Goal: Information Seeking & Learning: Learn about a topic

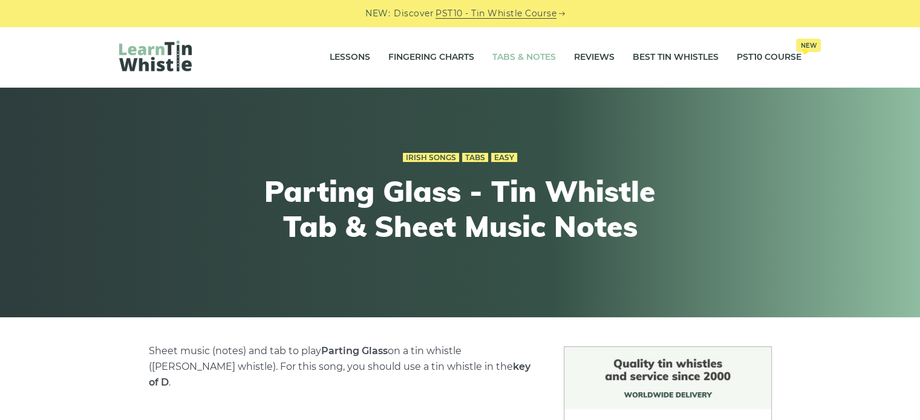
click at [528, 65] on link "Tabs & Notes" at bounding box center [524, 57] width 64 height 30
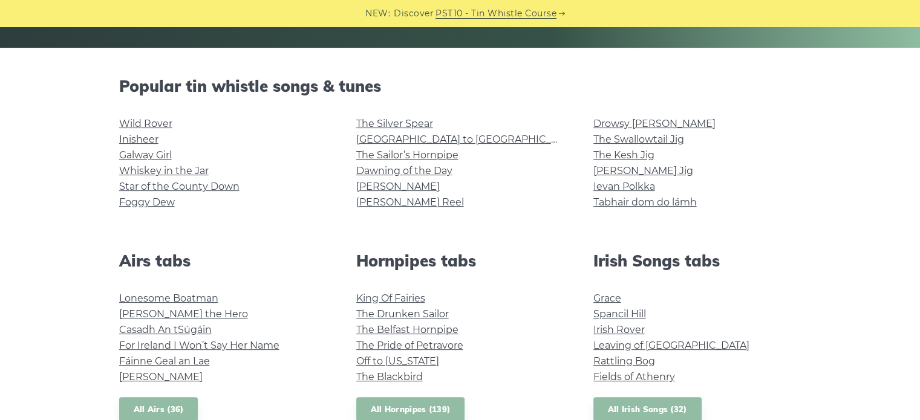
scroll to position [269, 0]
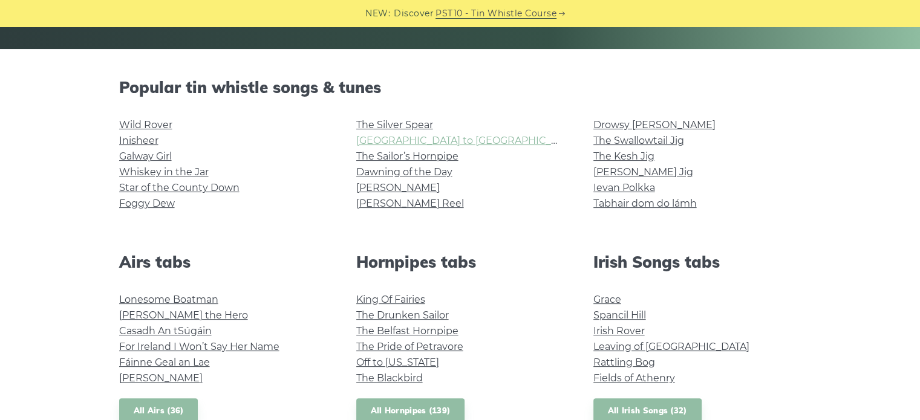
click at [433, 137] on link "Rocky Road to Dublin" at bounding box center [467, 140] width 223 height 11
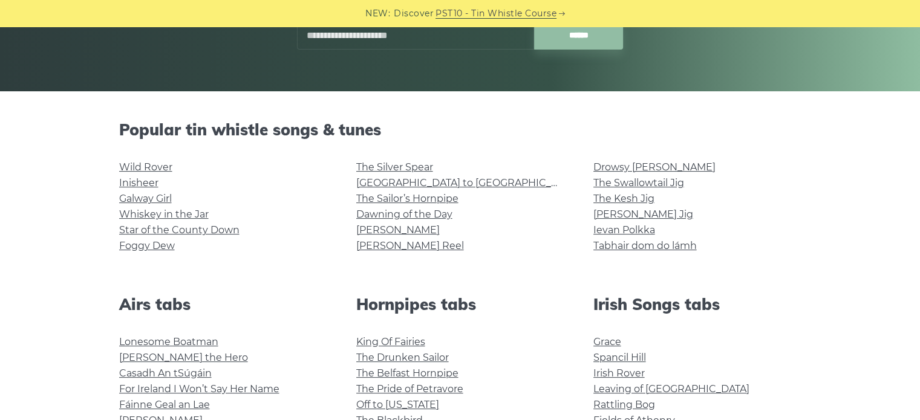
scroll to position [227, 0]
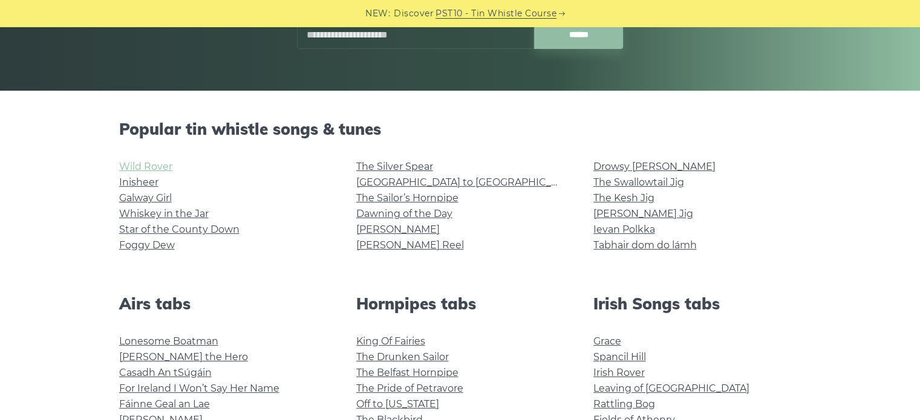
click at [143, 168] on link "Wild Rover" at bounding box center [145, 166] width 53 height 11
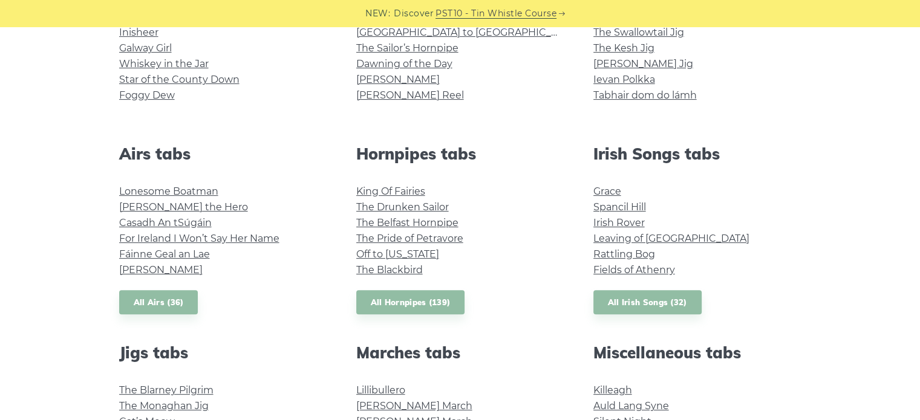
scroll to position [378, 0]
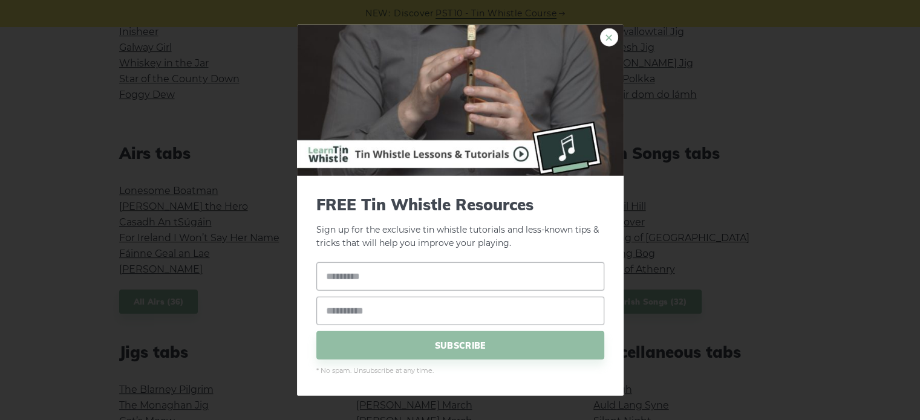
click at [607, 38] on link "×" at bounding box center [609, 37] width 18 height 18
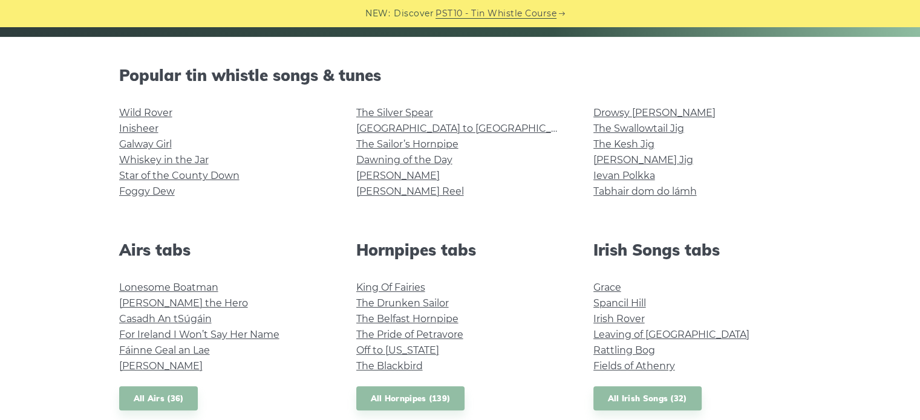
scroll to position [281, 0]
click at [145, 145] on link "Galway Girl" at bounding box center [145, 144] width 53 height 11
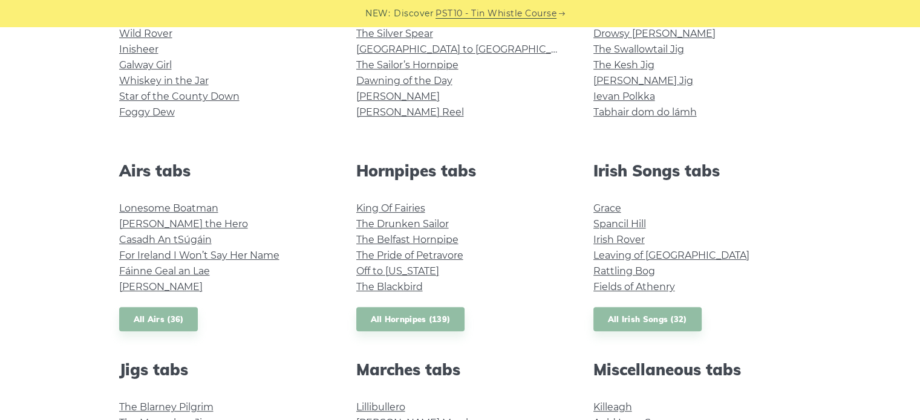
scroll to position [361, 0]
click at [615, 208] on link "Grace" at bounding box center [608, 207] width 28 height 11
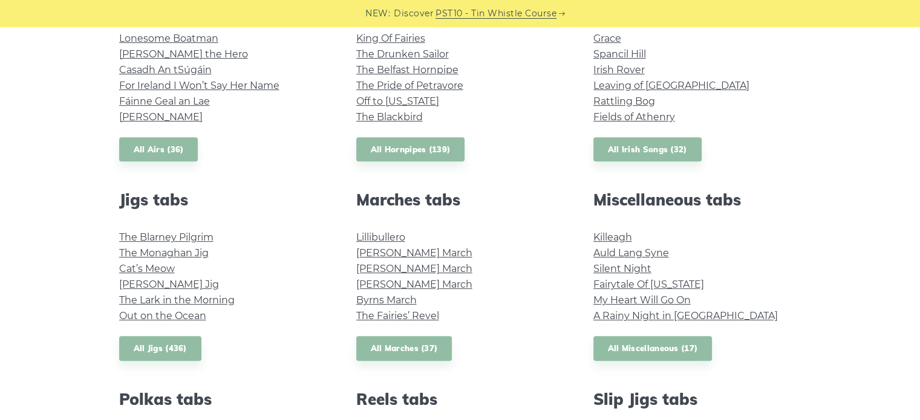
scroll to position [531, 0]
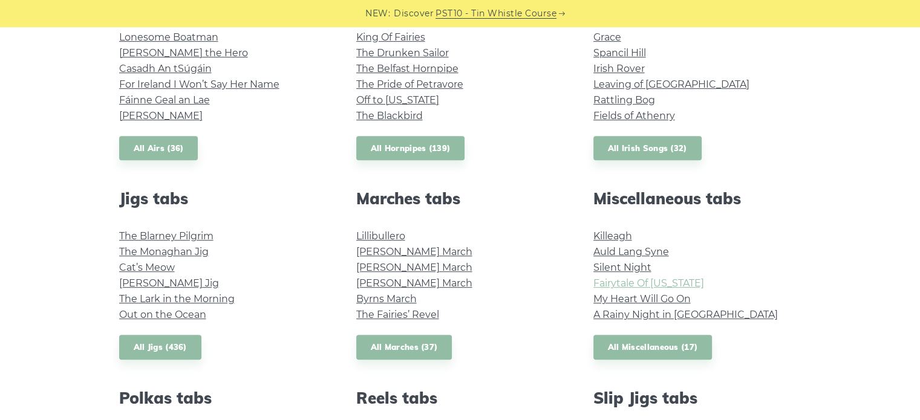
click at [644, 283] on link "Fairytale Of New York" at bounding box center [649, 283] width 111 height 11
click at [632, 299] on link "My Heart Will Go On" at bounding box center [642, 298] width 97 height 11
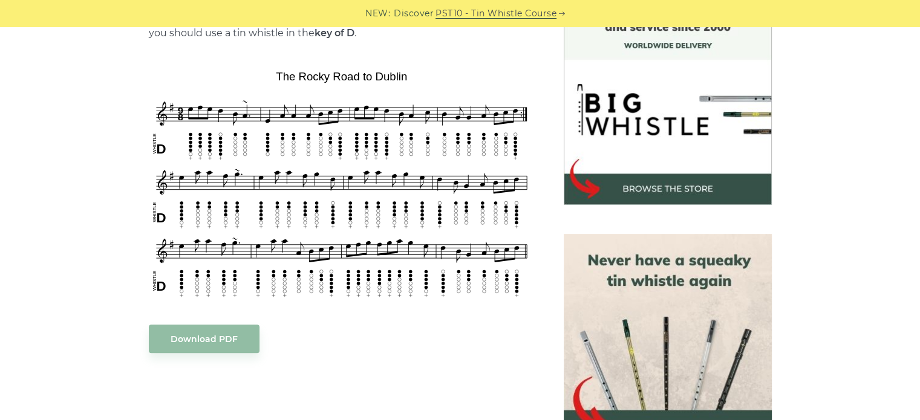
scroll to position [348, 0]
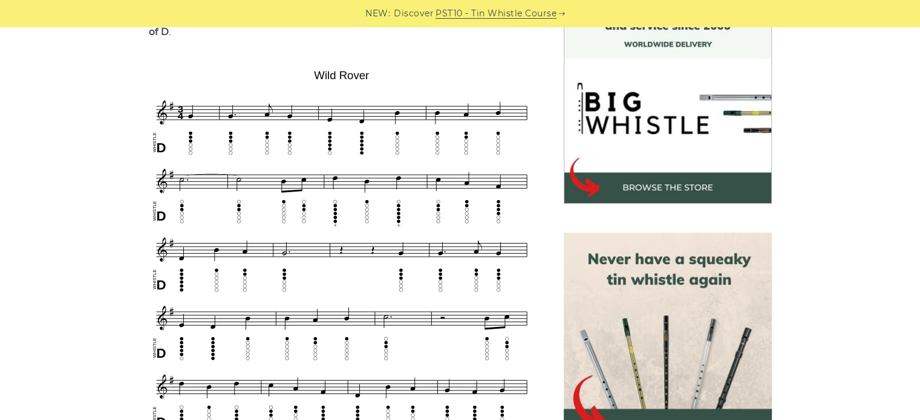
scroll to position [363, 0]
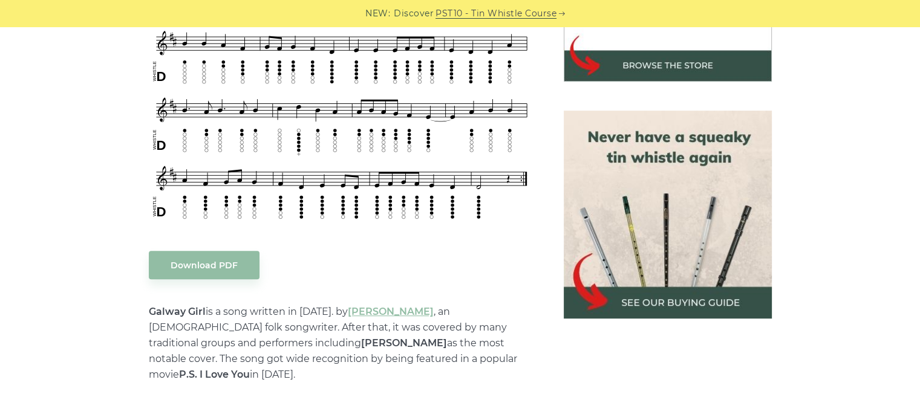
scroll to position [474, 0]
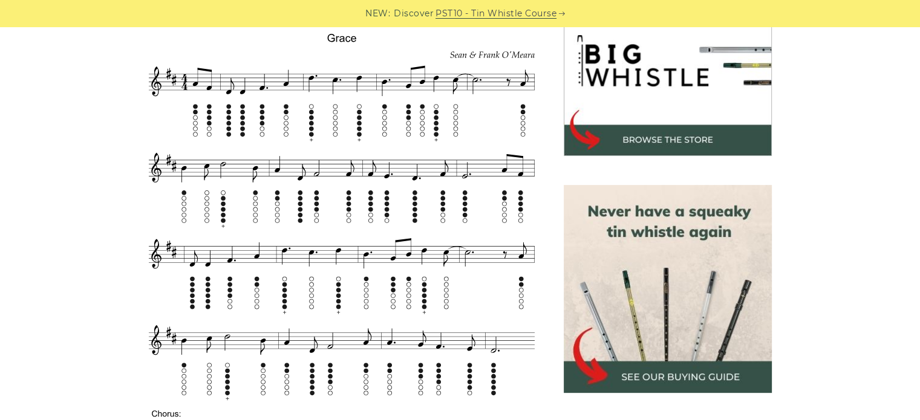
scroll to position [401, 0]
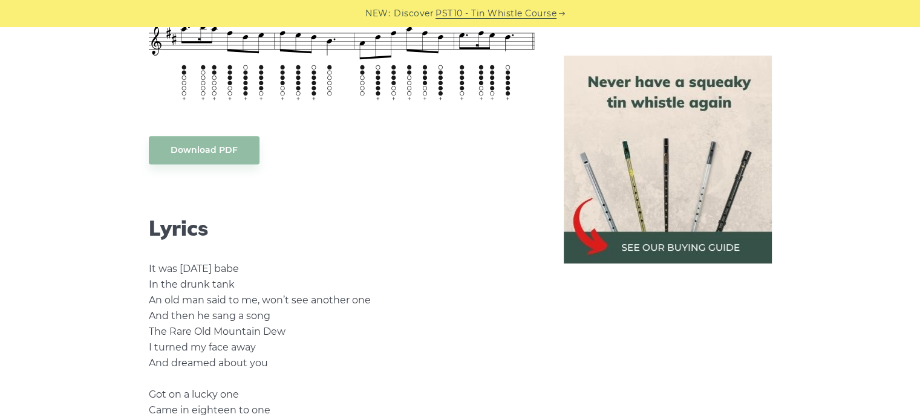
scroll to position [699, 0]
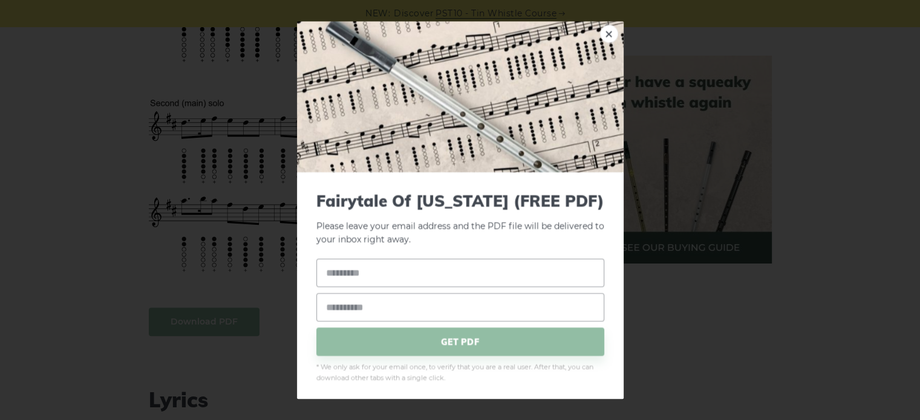
click at [600, 34] on link "×" at bounding box center [609, 34] width 18 height 18
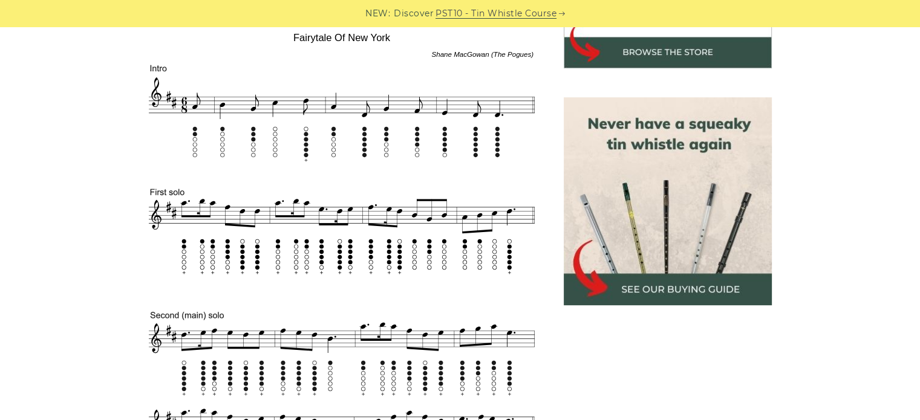
scroll to position [483, 0]
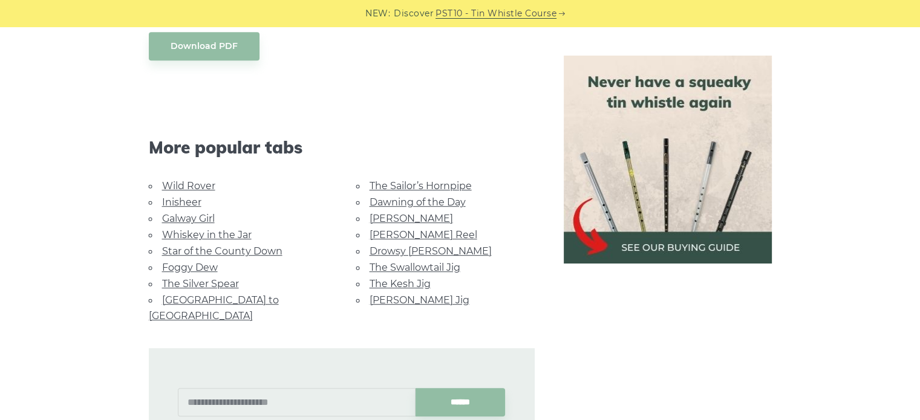
scroll to position [699, 0]
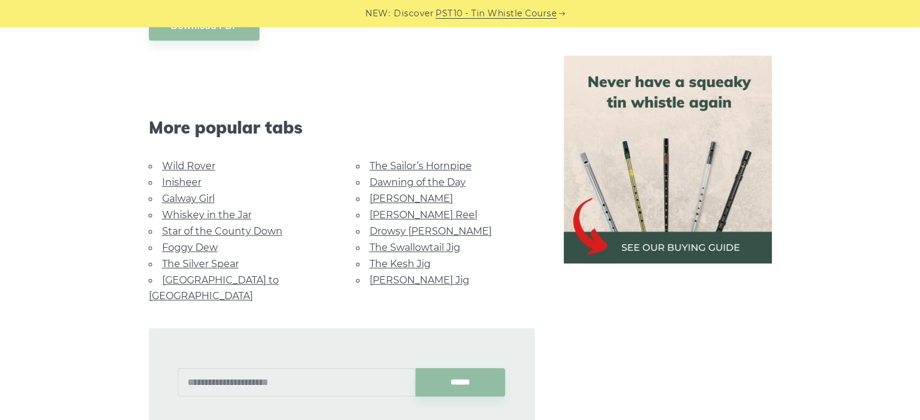
click at [191, 169] on link "Wild Rover" at bounding box center [188, 165] width 53 height 11
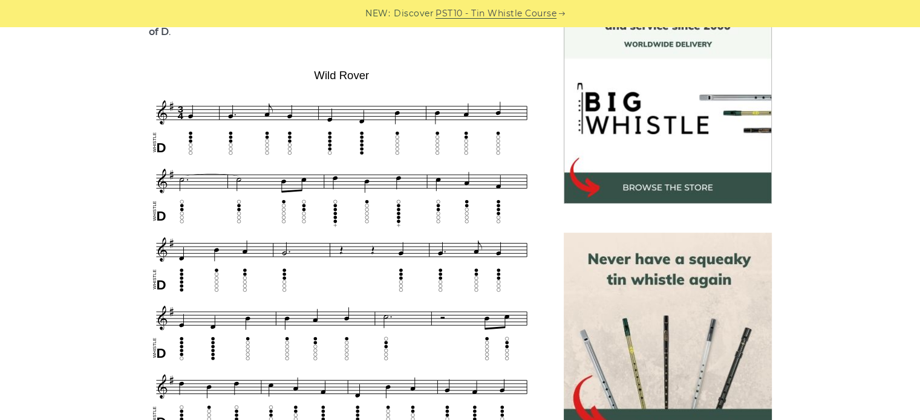
scroll to position [447, 0]
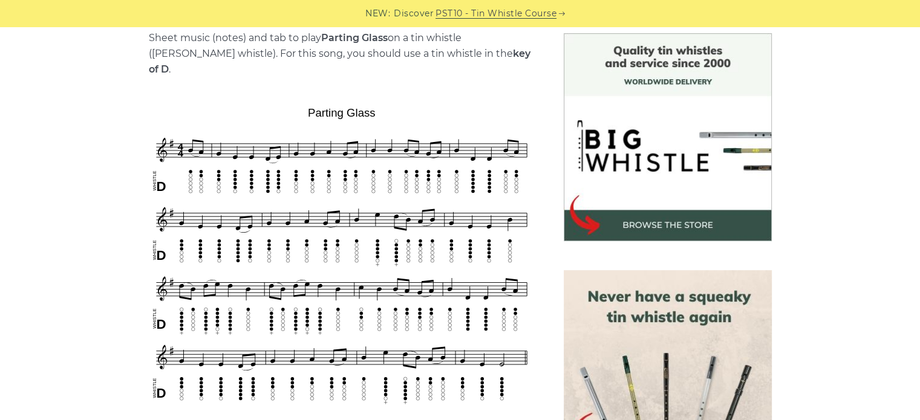
scroll to position [319, 0]
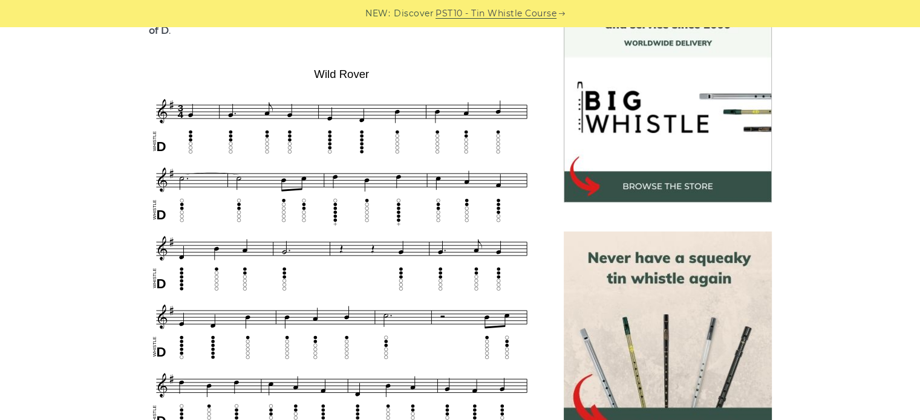
scroll to position [351, 0]
